Goal: Information Seeking & Learning: Compare options

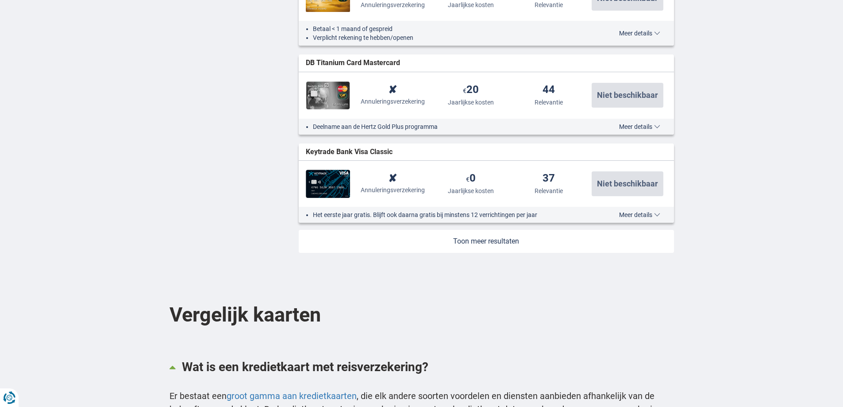
scroll to position [1017, 0]
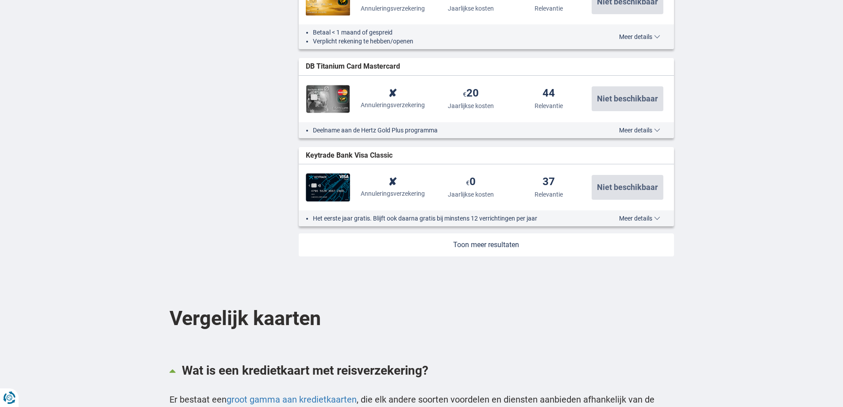
click at [487, 244] on link at bounding box center [486, 244] width 375 height 23
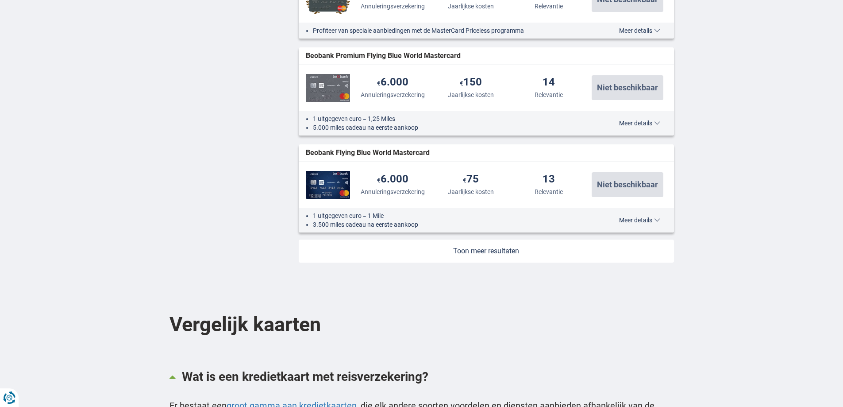
scroll to position [1991, 0]
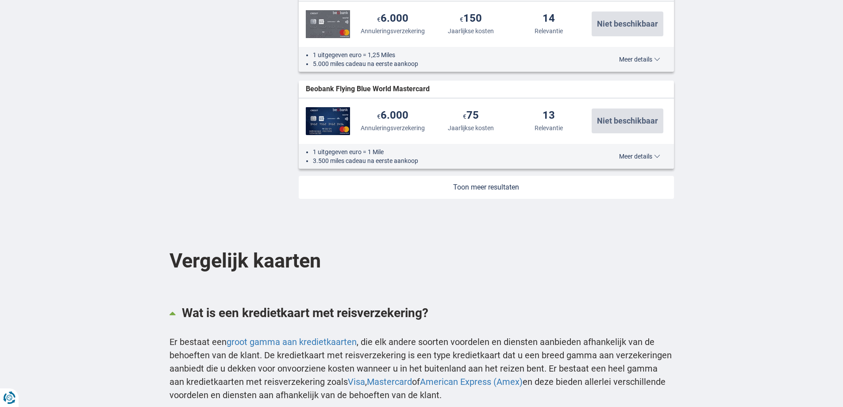
click at [487, 185] on link at bounding box center [486, 187] width 375 height 23
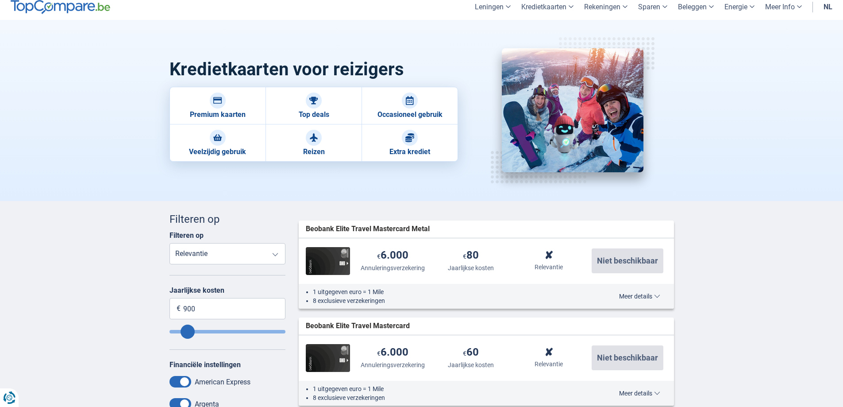
scroll to position [0, 0]
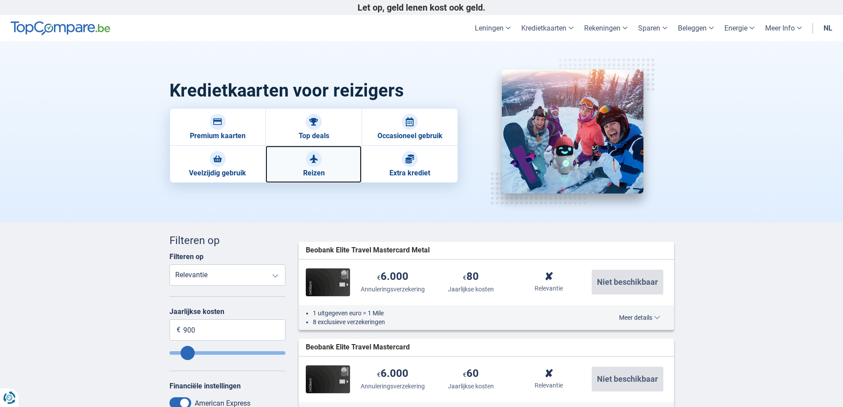
click at [323, 163] on link "Reizen" at bounding box center [313, 164] width 96 height 37
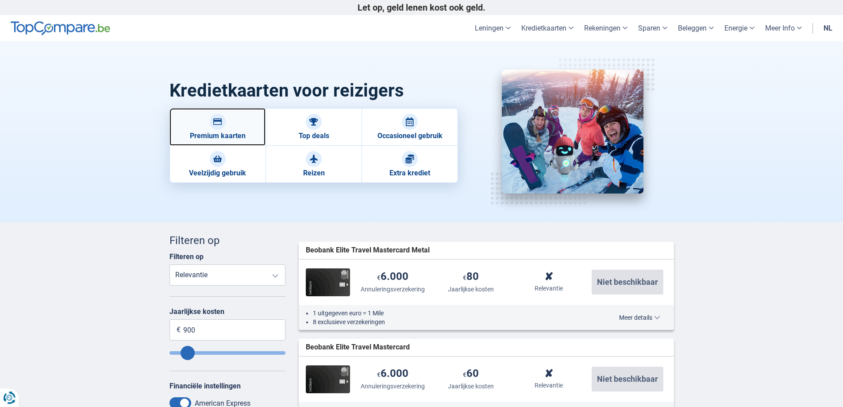
click at [219, 128] on div at bounding box center [218, 122] width 16 height 16
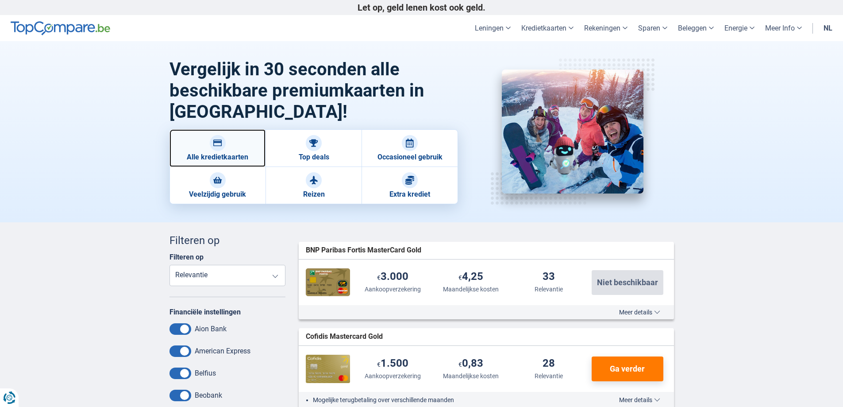
click at [214, 141] on img at bounding box center [217, 142] width 9 height 9
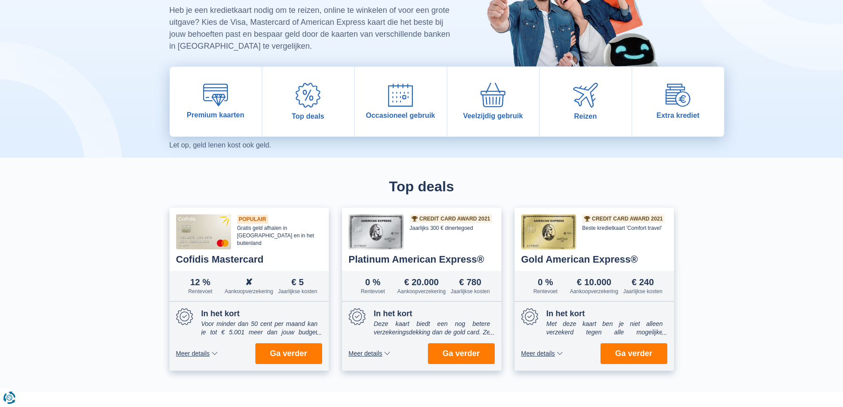
scroll to position [88, 0]
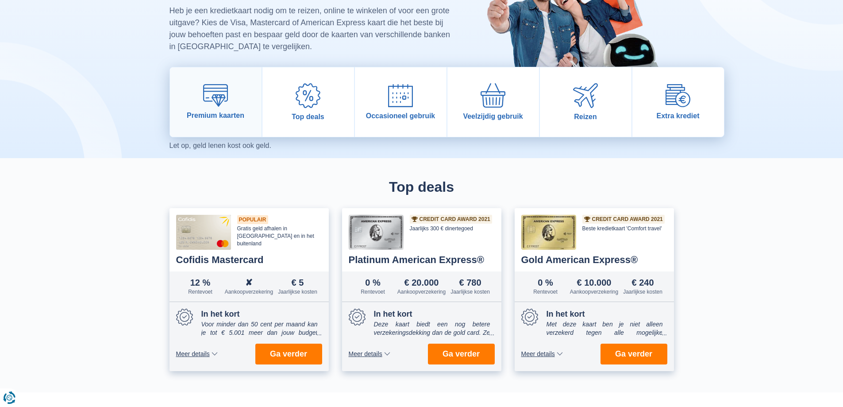
click at [227, 95] on img at bounding box center [215, 95] width 25 height 23
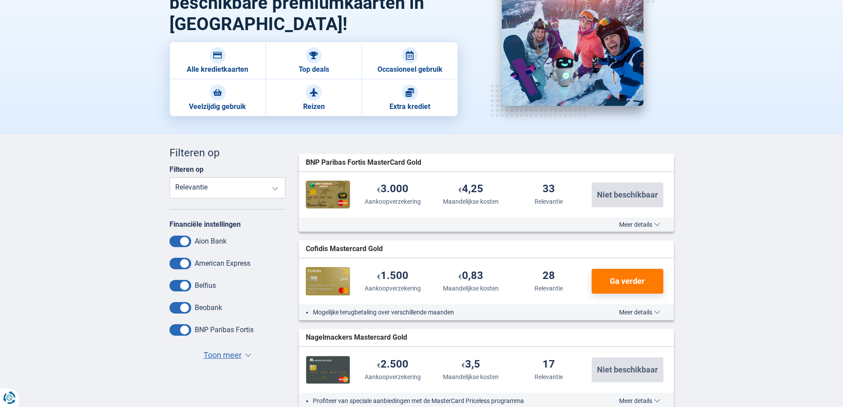
scroll to position [88, 0]
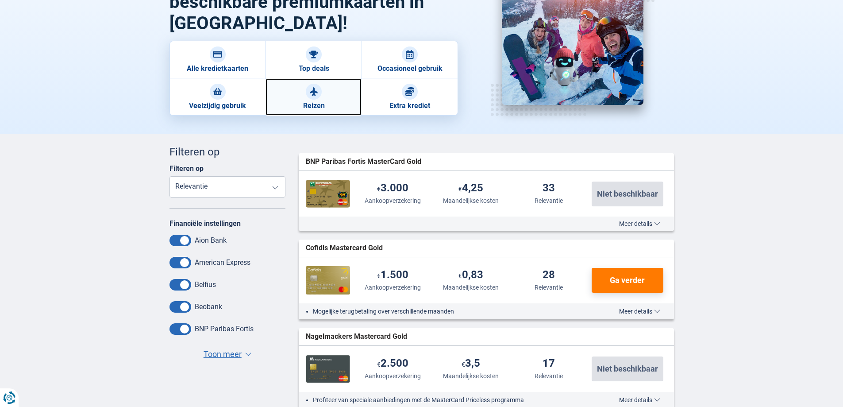
click at [315, 93] on img at bounding box center [313, 91] width 9 height 9
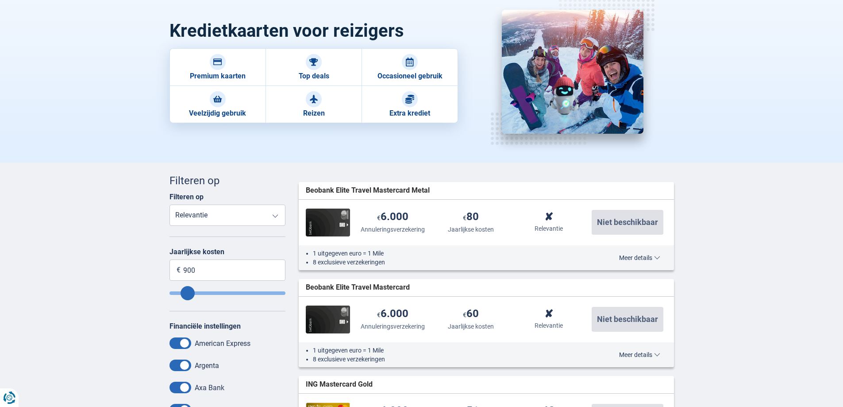
scroll to position [44, 0]
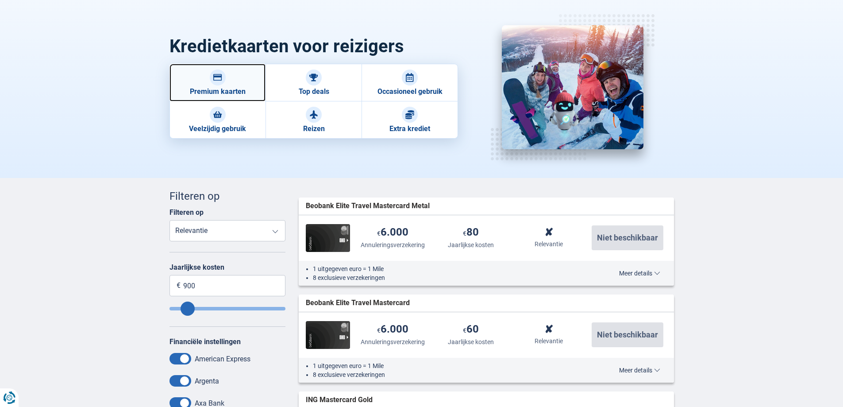
click at [208, 79] on link "Premium kaarten" at bounding box center [217, 83] width 96 height 38
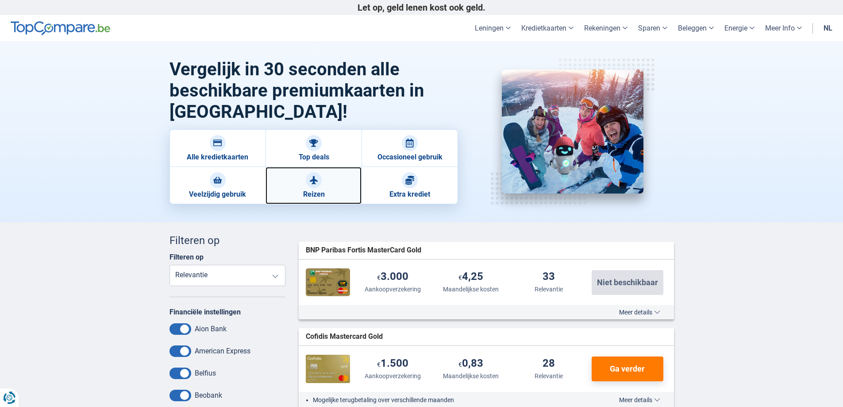
click at [321, 182] on div at bounding box center [314, 180] width 16 height 16
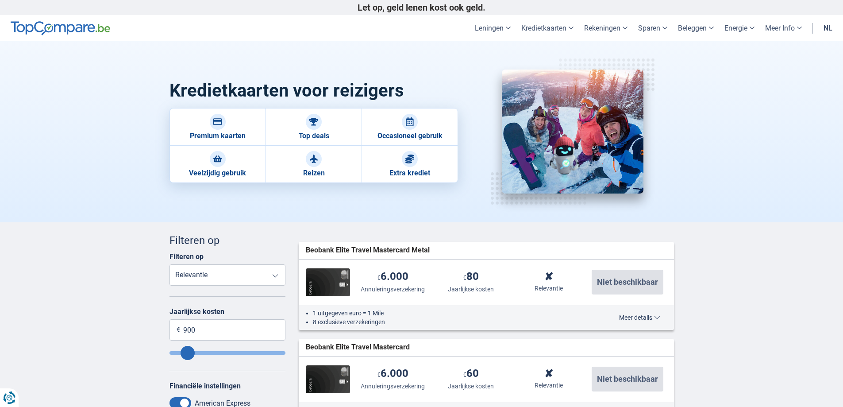
scroll to position [44, 0]
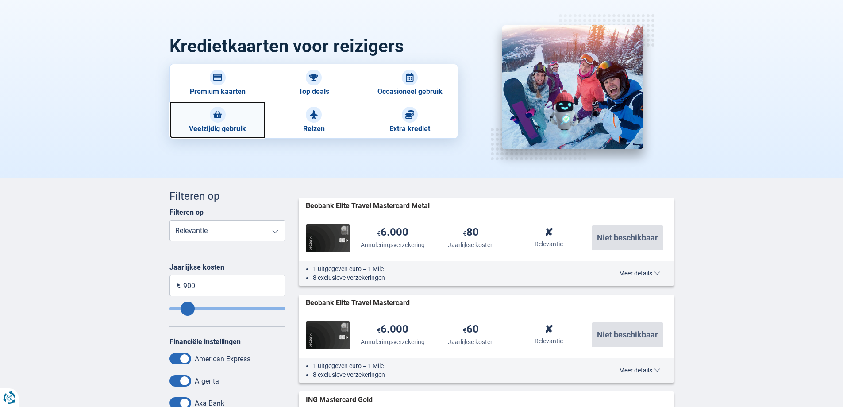
click at [212, 113] on div at bounding box center [218, 115] width 16 height 16
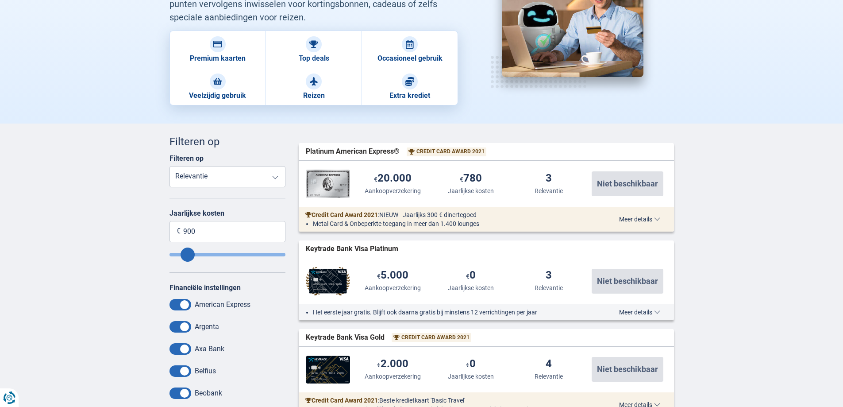
scroll to position [88, 0]
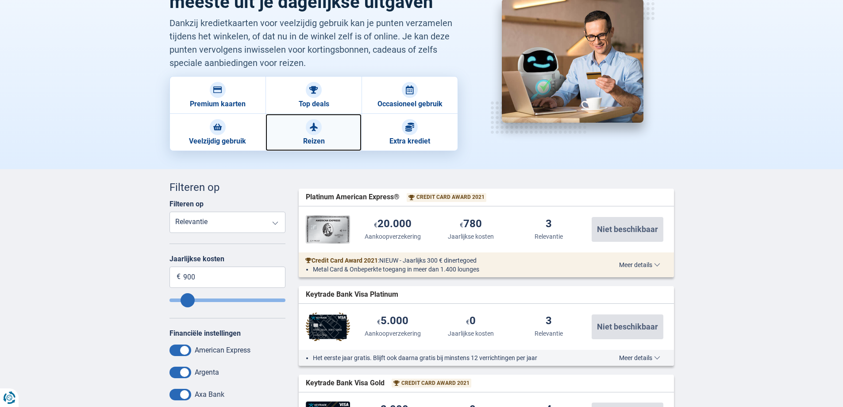
click at [315, 126] on img at bounding box center [313, 127] width 9 height 9
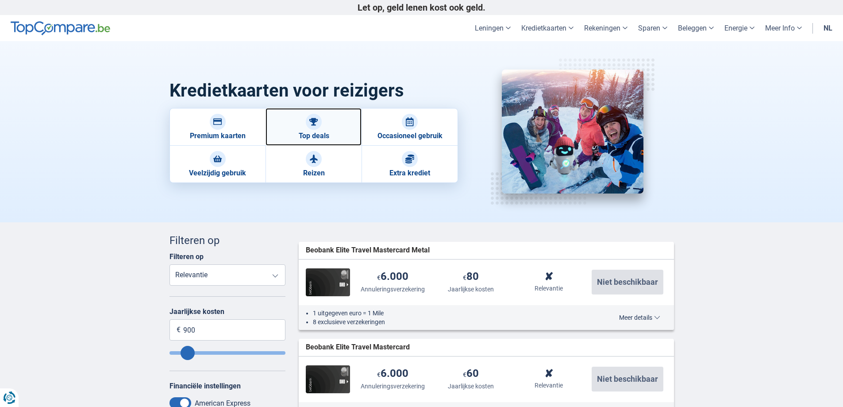
click at [316, 123] on img at bounding box center [313, 121] width 9 height 9
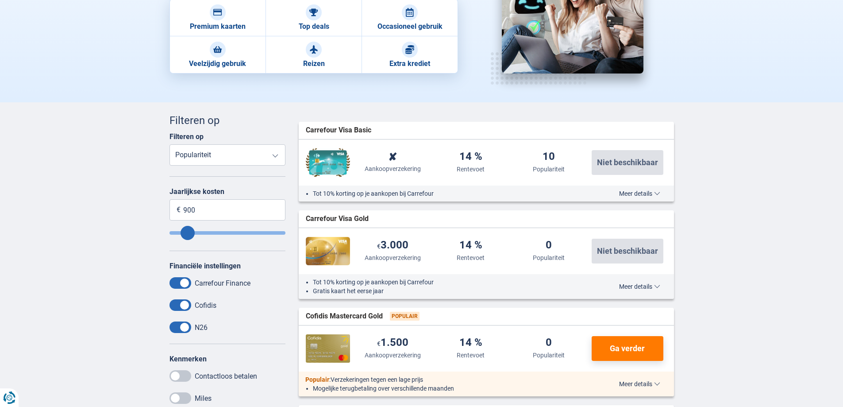
scroll to position [44, 0]
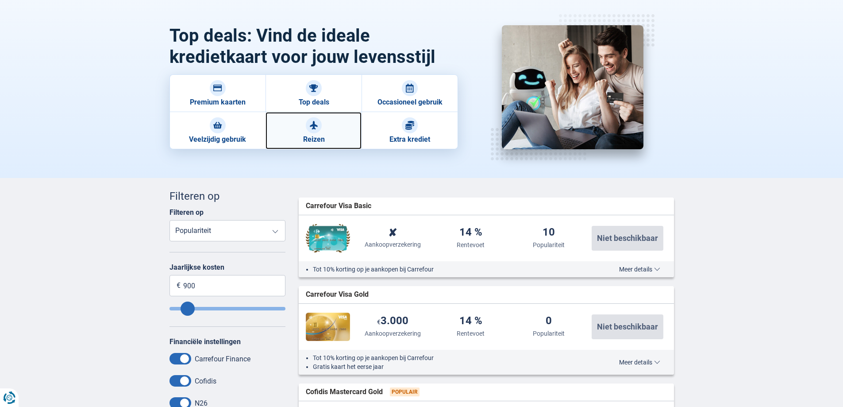
click at [318, 127] on img at bounding box center [313, 125] width 9 height 9
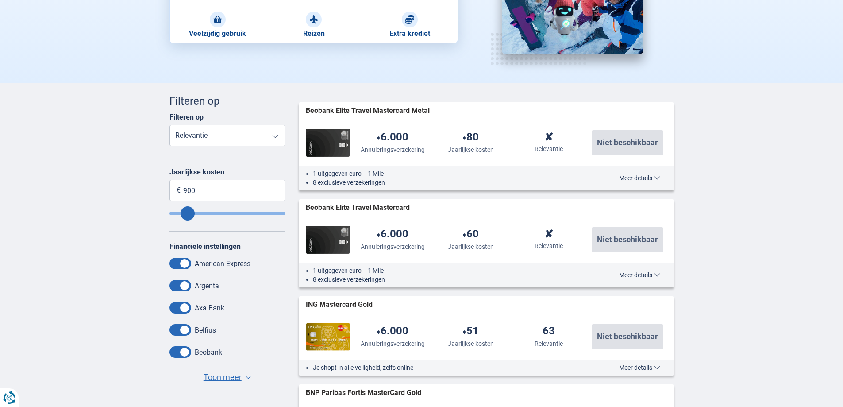
scroll to position [177, 0]
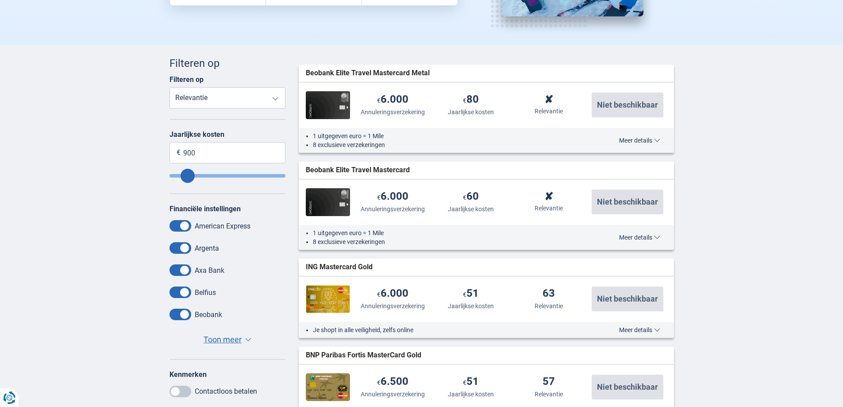
click at [657, 139] on span "Meer details" at bounding box center [639, 140] width 41 height 6
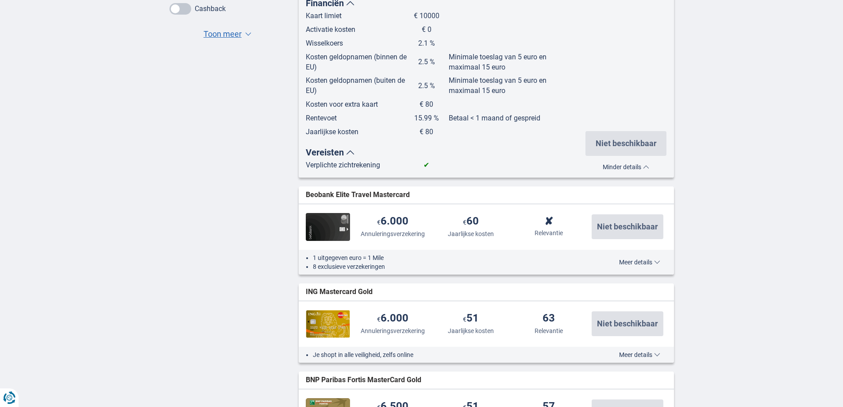
scroll to position [664, 0]
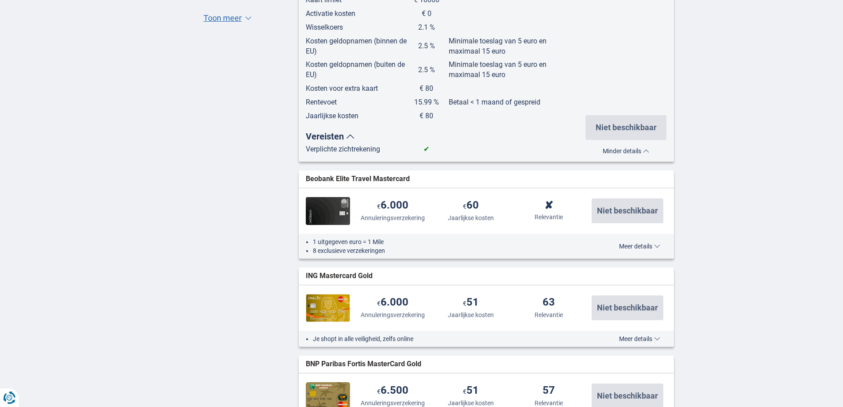
click at [644, 244] on span "Meer details" at bounding box center [639, 246] width 41 height 6
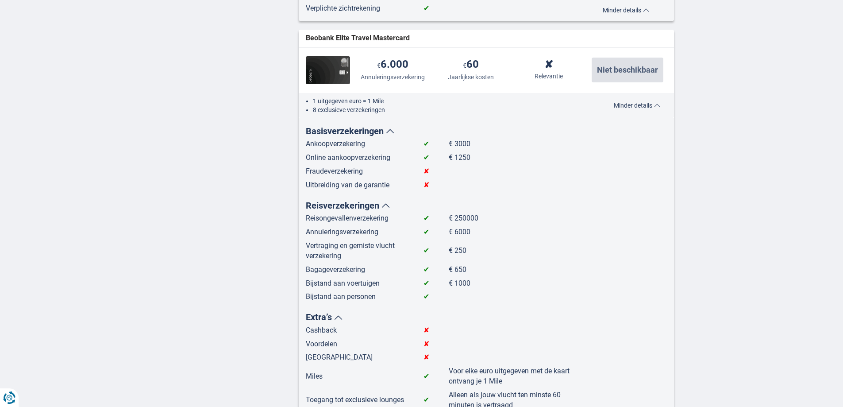
scroll to position [796, 0]
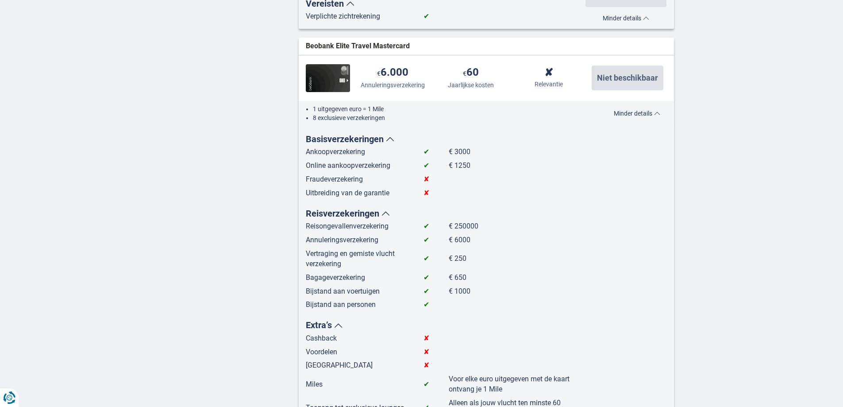
click at [656, 113] on span "Minder details" at bounding box center [637, 113] width 46 height 6
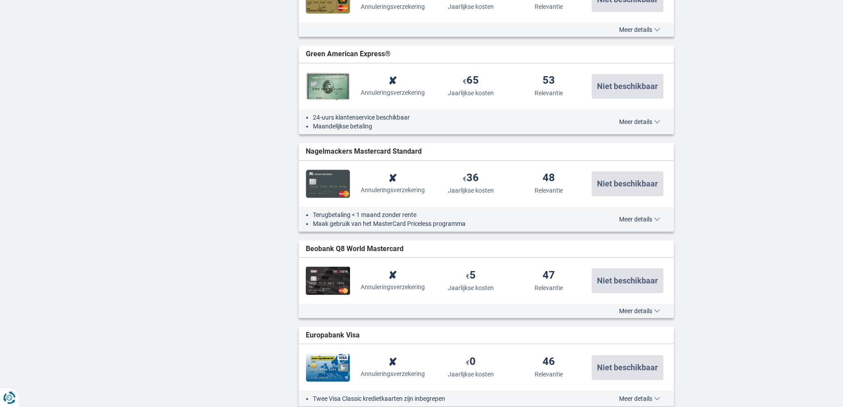
scroll to position [1062, 0]
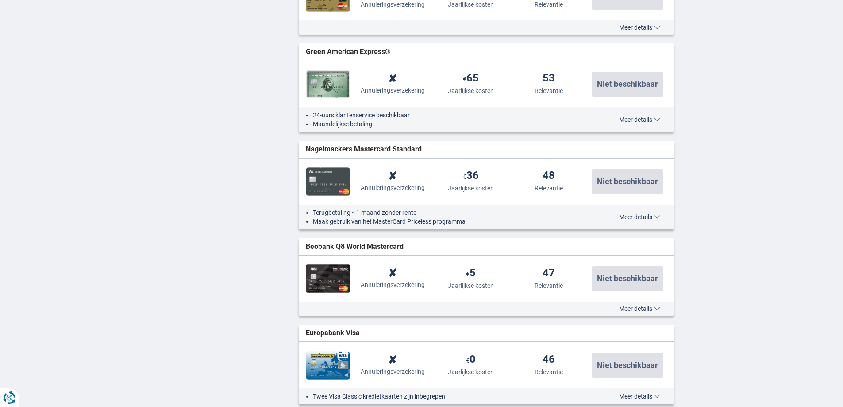
click at [634, 216] on span "Meer details" at bounding box center [639, 217] width 41 height 6
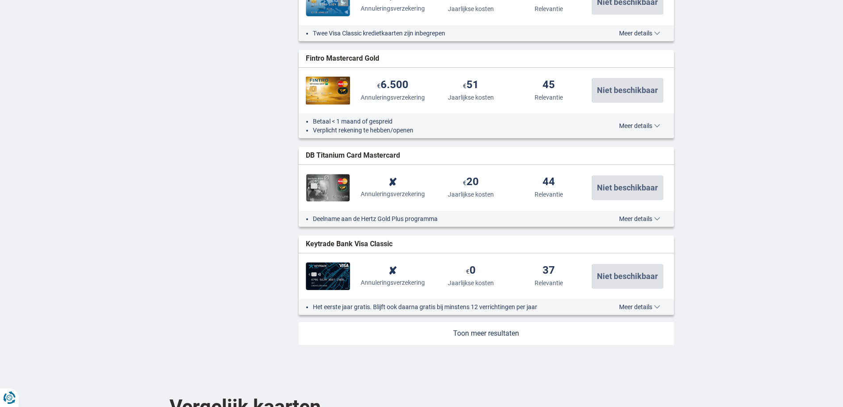
scroll to position [1991, 0]
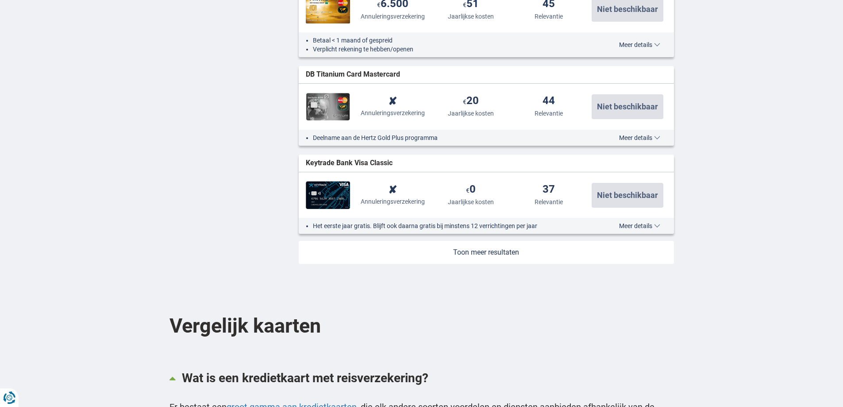
click at [503, 251] on link at bounding box center [486, 252] width 375 height 23
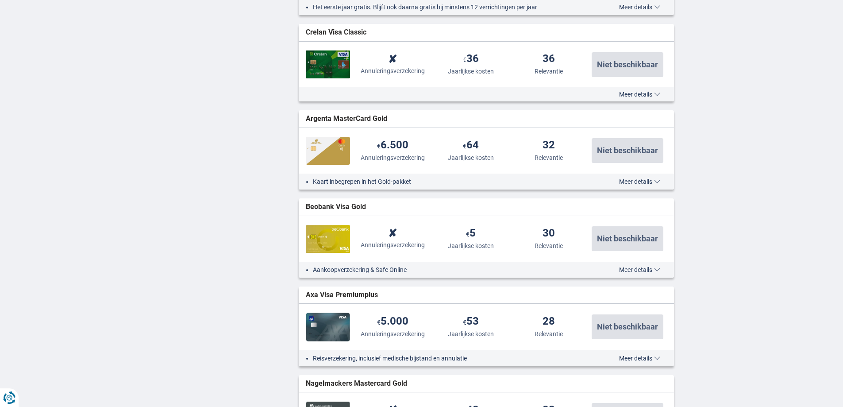
scroll to position [2212, 0]
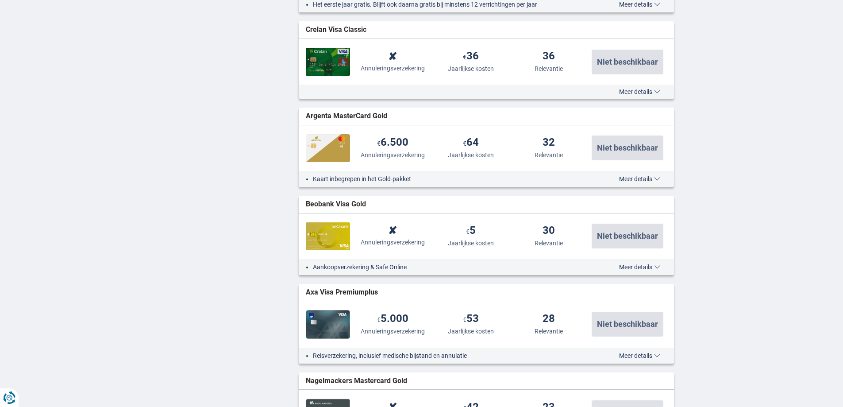
click at [648, 178] on span "Meer details" at bounding box center [639, 179] width 41 height 6
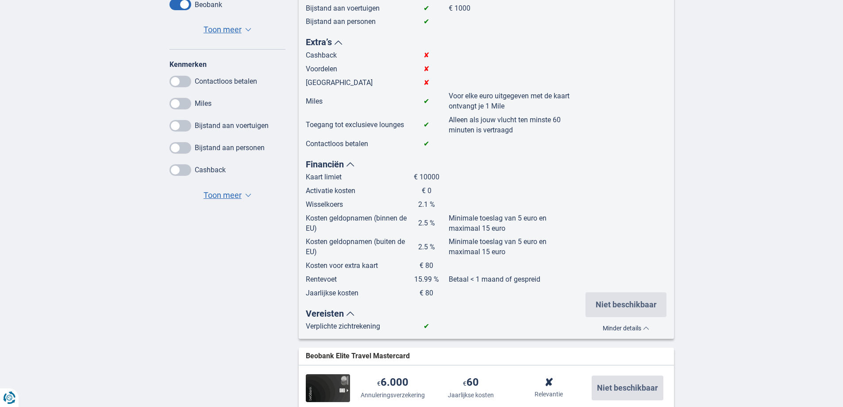
scroll to position [708, 0]
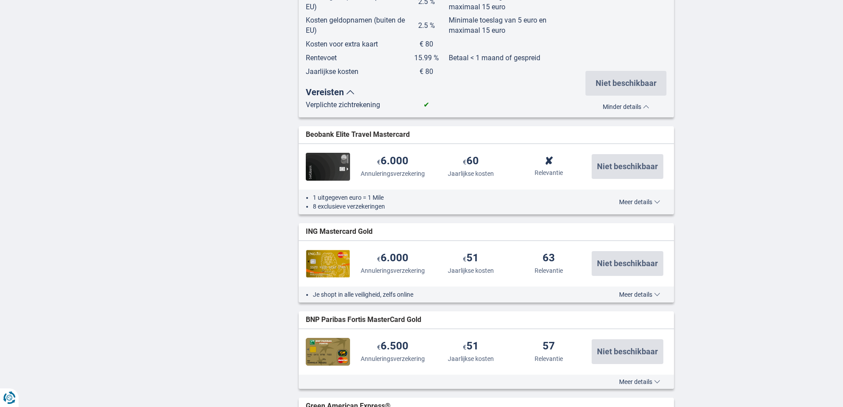
click at [641, 202] on span "Meer details" at bounding box center [639, 202] width 41 height 6
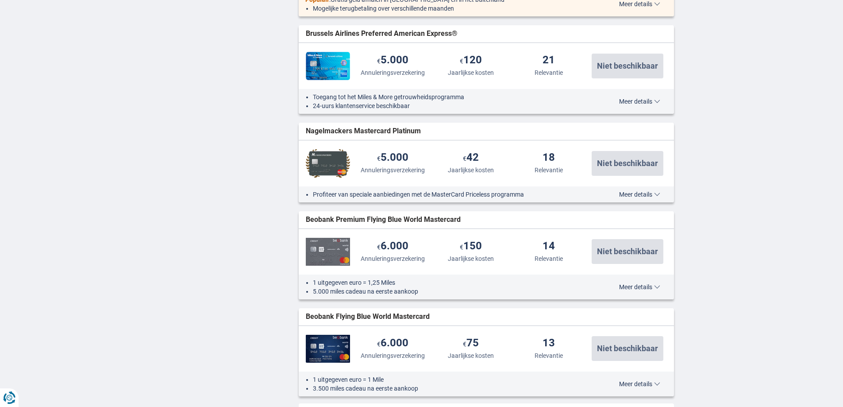
scroll to position [3804, 0]
